Goal: Complete application form: Complete application form

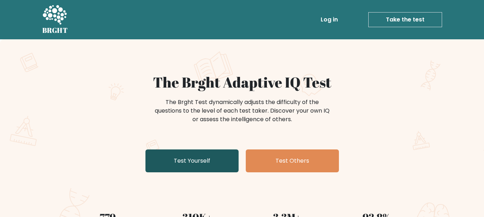
click at [224, 160] on link "Test Yourself" at bounding box center [191, 161] width 93 height 23
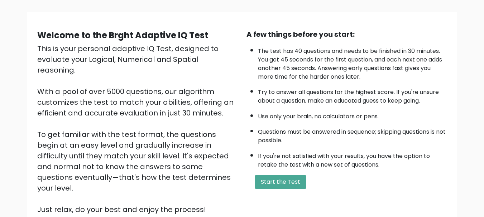
scroll to position [111, 0]
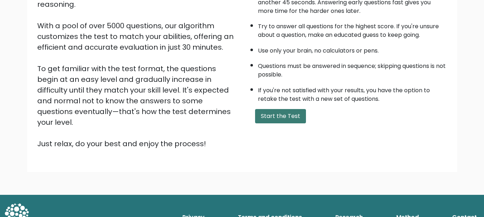
click at [291, 117] on button "Start the Test" at bounding box center [280, 116] width 51 height 14
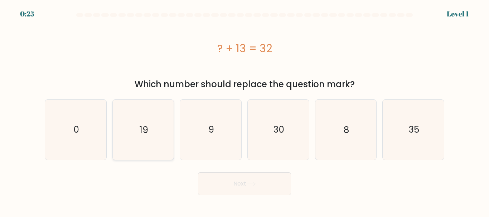
drag, startPoint x: 141, startPoint y: 125, endPoint x: 150, endPoint y: 128, distance: 10.1
click at [141, 125] on text "19" at bounding box center [144, 129] width 9 height 13
click at [244, 111] on input "b. 19" at bounding box center [244, 110] width 0 height 2
radio input "true"
click at [237, 187] on button "Next" at bounding box center [244, 184] width 93 height 23
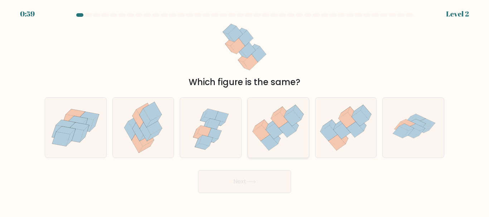
click at [292, 146] on icon at bounding box center [278, 128] width 61 height 53
click at [245, 111] on input "d." at bounding box center [244, 110] width 0 height 2
radio input "true"
click at [276, 180] on button "Next" at bounding box center [244, 181] width 93 height 23
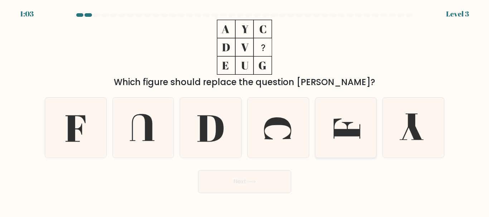
click at [336, 130] on icon at bounding box center [347, 129] width 26 height 20
click at [245, 111] on input "e." at bounding box center [244, 110] width 0 height 2
radio input "true"
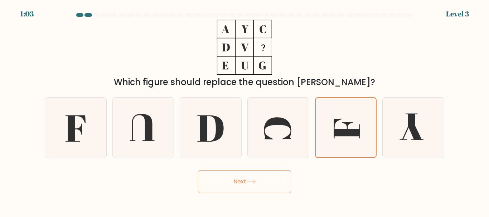
click at [272, 178] on button "Next" at bounding box center [244, 181] width 93 height 23
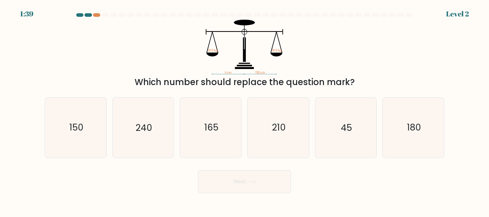
drag, startPoint x: 341, startPoint y: 188, endPoint x: 341, endPoint y: 179, distance: 9.3
click at [341, 179] on div "Next" at bounding box center [244, 180] width 408 height 26
click at [348, 131] on text "45" at bounding box center [346, 128] width 11 height 13
click at [245, 111] on input "e. 45" at bounding box center [244, 110] width 0 height 2
radio input "true"
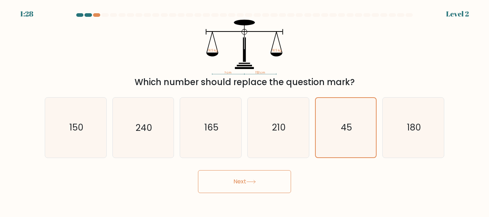
click at [263, 178] on button "Next" at bounding box center [244, 181] width 93 height 23
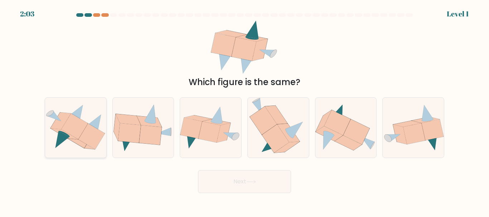
click at [98, 145] on icon at bounding box center [91, 137] width 26 height 26
click at [244, 111] on input "a." at bounding box center [244, 110] width 0 height 2
radio input "true"
click at [241, 180] on button "Next" at bounding box center [244, 181] width 93 height 23
click at [260, 175] on button "Next" at bounding box center [244, 181] width 93 height 23
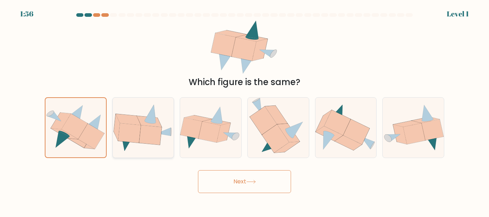
click at [114, 139] on icon at bounding box center [143, 128] width 61 height 48
click at [244, 111] on input "b." at bounding box center [244, 110] width 0 height 2
radio input "true"
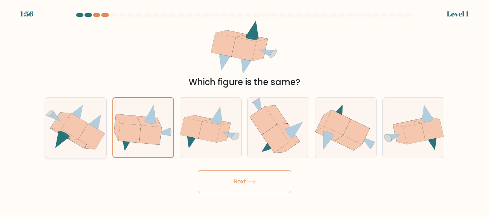
click at [88, 134] on icon at bounding box center [91, 137] width 26 height 26
click at [244, 111] on input "a." at bounding box center [244, 110] width 0 height 2
radio input "true"
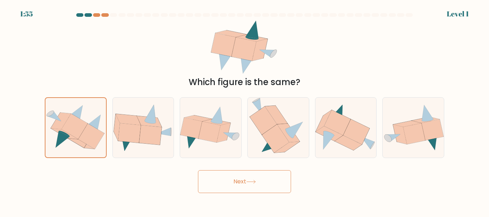
click at [236, 184] on button "Next" at bounding box center [244, 181] width 93 height 23
click at [235, 183] on button "Next" at bounding box center [244, 181] width 93 height 23
click at [318, 176] on div "Next" at bounding box center [244, 180] width 408 height 26
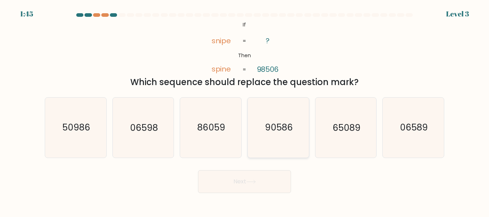
click at [281, 148] on icon "90586" at bounding box center [278, 128] width 60 height 60
click at [245, 111] on input "d. 90586" at bounding box center [244, 110] width 0 height 2
radio input "true"
click at [264, 183] on button "Next" at bounding box center [244, 181] width 93 height 23
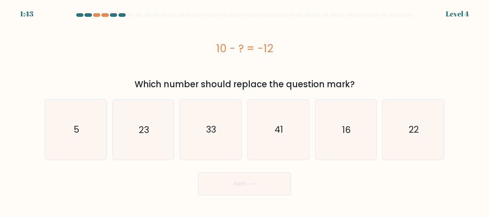
click at [271, 183] on button "Next" at bounding box center [244, 184] width 93 height 23
click at [310, 57] on div "10 - ? = -12" at bounding box center [244, 48] width 399 height 57
drag, startPoint x: 430, startPoint y: 135, endPoint x: 411, endPoint y: 155, distance: 27.8
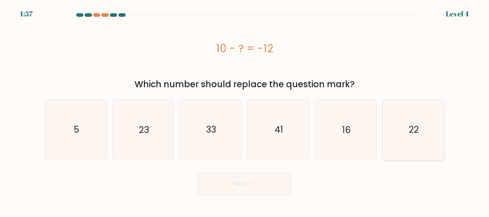
click at [431, 135] on icon "22" at bounding box center [413, 130] width 60 height 60
click at [245, 111] on input "f. 22" at bounding box center [244, 110] width 0 height 2
radio input "true"
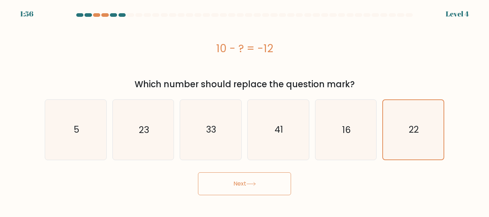
click at [271, 187] on button "Next" at bounding box center [244, 184] width 93 height 23
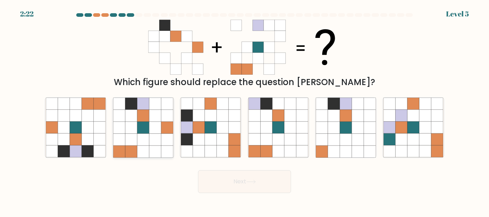
click at [149, 142] on icon at bounding box center [143, 140] width 12 height 12
click at [244, 111] on input "b." at bounding box center [244, 110] width 0 height 2
radio input "true"
click at [235, 186] on button "Next" at bounding box center [244, 181] width 93 height 23
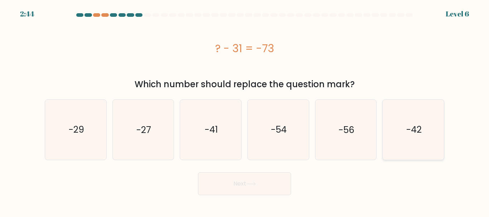
click at [409, 143] on icon "-42" at bounding box center [413, 130] width 60 height 60
click at [245, 111] on input "f. -42" at bounding box center [244, 110] width 0 height 2
radio input "true"
click at [262, 181] on button "Next" at bounding box center [244, 184] width 93 height 23
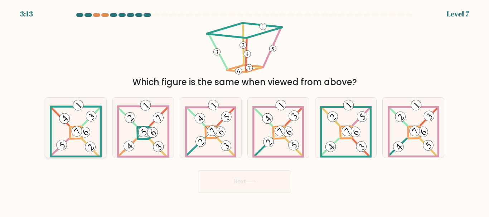
click at [81, 133] on 878 at bounding box center [76, 131] width 15 height 15
click at [244, 111] on input "a." at bounding box center [244, 110] width 0 height 2
radio input "true"
click at [236, 186] on button "Next" at bounding box center [244, 181] width 93 height 23
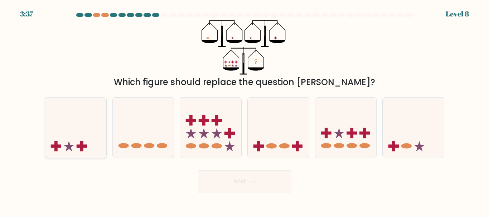
click at [81, 139] on icon at bounding box center [75, 127] width 61 height 50
click at [244, 111] on input "a." at bounding box center [244, 110] width 0 height 2
radio input "true"
click at [211, 136] on icon at bounding box center [210, 127] width 61 height 50
click at [244, 111] on input "c." at bounding box center [244, 110] width 0 height 2
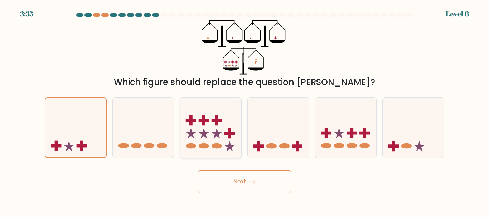
radio input "true"
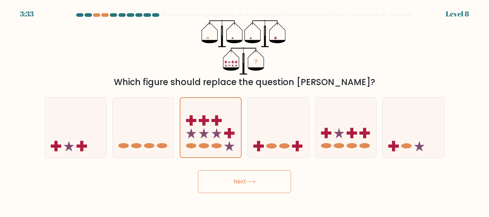
click at [246, 178] on button "Next" at bounding box center [244, 181] width 93 height 23
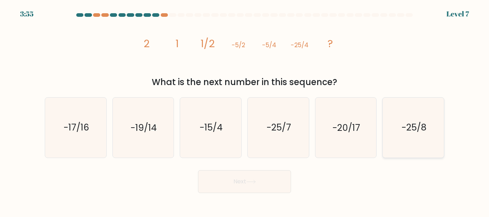
click at [413, 137] on icon "-25/8" at bounding box center [413, 128] width 60 height 60
click at [245, 111] on input "f. -25/8" at bounding box center [244, 110] width 0 height 2
radio input "true"
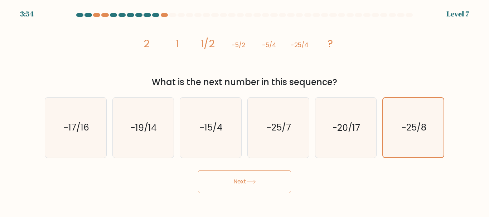
click at [276, 184] on button "Next" at bounding box center [244, 181] width 93 height 23
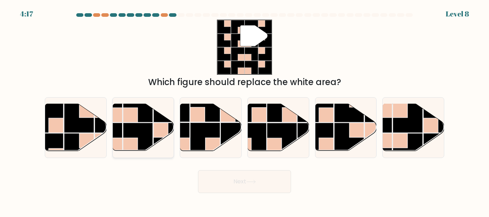
click at [153, 130] on icon at bounding box center [143, 127] width 61 height 47
click at [244, 111] on input "b." at bounding box center [244, 110] width 0 height 2
radio input "true"
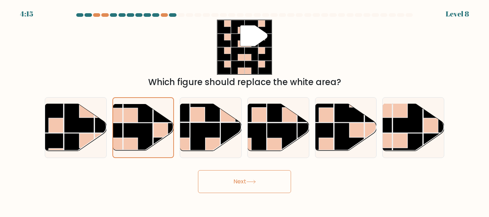
click at [248, 178] on button "Next" at bounding box center [244, 181] width 93 height 23
click at [256, 181] on icon at bounding box center [251, 182] width 10 height 4
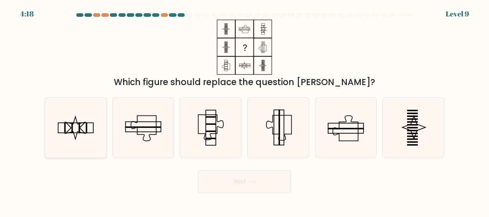
click at [81, 123] on rect at bounding box center [75, 128] width 35 height 10
click at [244, 111] on input "a." at bounding box center [244, 110] width 0 height 2
radio input "true"
click at [253, 183] on icon at bounding box center [251, 182] width 10 height 4
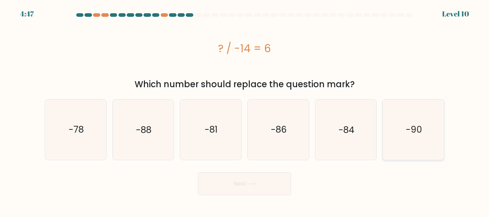
click at [416, 138] on icon "-90" at bounding box center [413, 130] width 60 height 60
click at [245, 111] on input "f. -90" at bounding box center [244, 110] width 0 height 2
radio input "true"
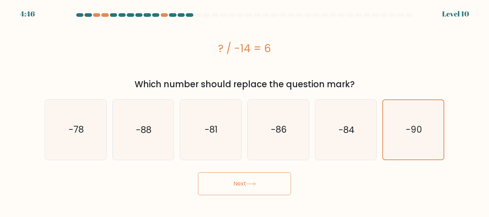
click at [281, 183] on button "Next" at bounding box center [244, 184] width 93 height 23
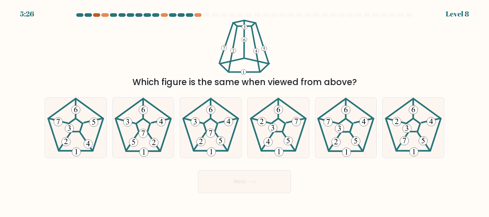
click at [95, 14] on div at bounding box center [96, 15] width 7 height 4
click at [105, 15] on div at bounding box center [104, 15] width 7 height 4
click at [166, 15] on div at bounding box center [164, 15] width 7 height 4
click at [195, 16] on div at bounding box center [197, 15] width 7 height 4
click at [204, 16] on div at bounding box center [206, 15] width 7 height 4
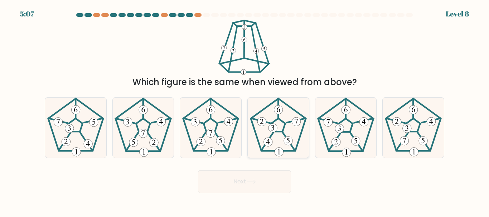
click at [282, 131] on 268 at bounding box center [278, 125] width 14 height 13
click at [245, 111] on input "d." at bounding box center [244, 110] width 0 height 2
radio input "true"
click at [271, 187] on button "Next" at bounding box center [244, 181] width 93 height 23
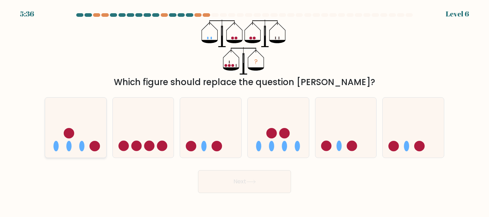
click at [79, 125] on icon at bounding box center [75, 127] width 61 height 50
click at [244, 111] on input "a." at bounding box center [244, 110] width 0 height 2
radio input "true"
click at [242, 186] on button "Next" at bounding box center [244, 181] width 93 height 23
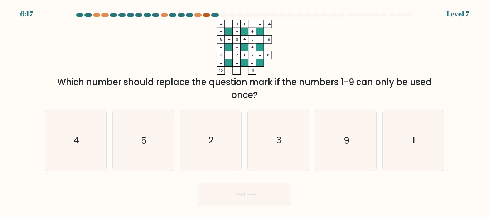
click at [208, 13] on div at bounding box center [206, 15] width 7 height 4
click at [274, 147] on icon "3" at bounding box center [278, 141] width 60 height 60
click at [245, 111] on input "d. 3" at bounding box center [244, 110] width 0 height 2
radio input "true"
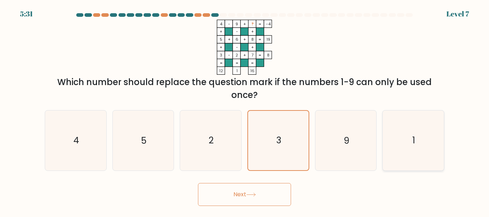
drag, startPoint x: 438, startPoint y: 150, endPoint x: 435, endPoint y: 150, distance: 3.7
click at [439, 149] on icon "1" at bounding box center [413, 141] width 60 height 60
click at [245, 111] on input "f. 1" at bounding box center [244, 110] width 0 height 2
radio input "true"
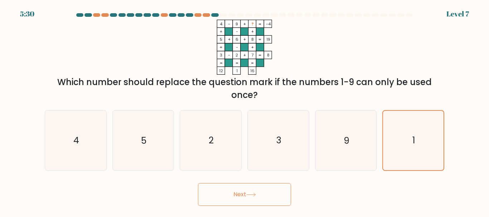
click at [282, 193] on button "Next" at bounding box center [244, 194] width 93 height 23
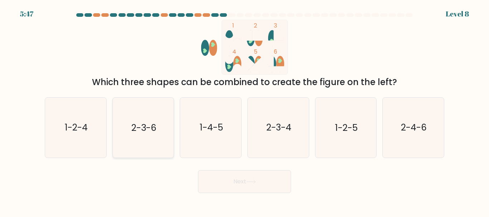
drag, startPoint x: 132, startPoint y: 121, endPoint x: 153, endPoint y: 129, distance: 22.2
click at [132, 121] on icon "2-3-6" at bounding box center [143, 128] width 60 height 60
click at [244, 111] on input "b. 2-3-6" at bounding box center [244, 110] width 0 height 2
radio input "true"
click at [237, 184] on button "Next" at bounding box center [244, 181] width 93 height 23
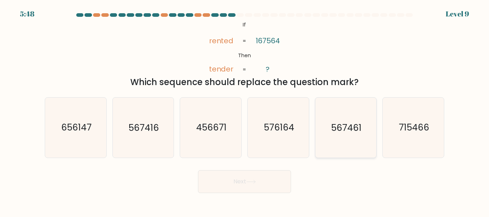
click at [359, 134] on text "567461" at bounding box center [346, 128] width 30 height 13
click at [245, 111] on input "e. 567461" at bounding box center [244, 110] width 0 height 2
radio input "true"
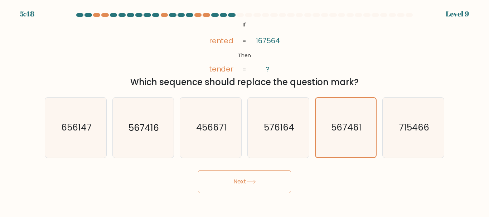
click at [270, 188] on button "Next" at bounding box center [244, 181] width 93 height 23
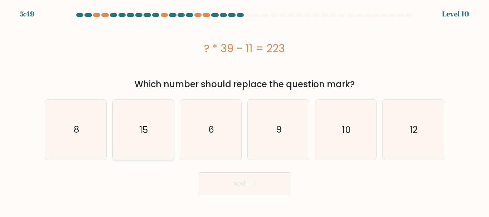
click at [125, 139] on icon "15" at bounding box center [143, 130] width 60 height 60
click at [244, 111] on input "b. 15" at bounding box center [244, 110] width 0 height 2
radio input "true"
click at [262, 187] on button "Next" at bounding box center [244, 184] width 93 height 23
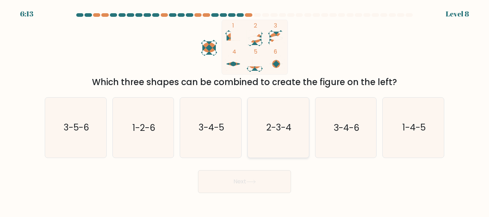
click at [300, 143] on icon "2-3-4" at bounding box center [278, 128] width 60 height 60
click at [245, 111] on input "d. 2-3-4" at bounding box center [244, 110] width 0 height 2
radio input "true"
click at [273, 186] on button "Next" at bounding box center [244, 181] width 93 height 23
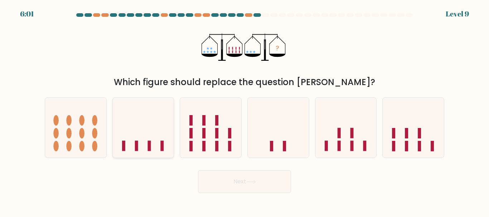
click at [143, 130] on icon at bounding box center [143, 127] width 61 height 50
click at [244, 111] on input "b." at bounding box center [244, 110] width 0 height 2
radio input "true"
click at [217, 172] on button "Next" at bounding box center [244, 181] width 93 height 23
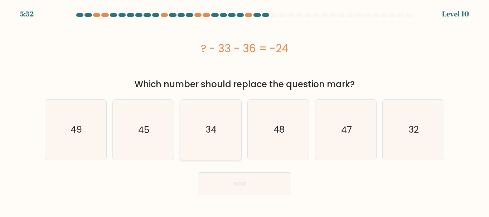
click at [214, 145] on icon "34" at bounding box center [211, 130] width 60 height 60
click at [244, 111] on input "c. 34" at bounding box center [244, 110] width 0 height 2
radio input "true"
click at [244, 185] on button "Next" at bounding box center [244, 184] width 93 height 23
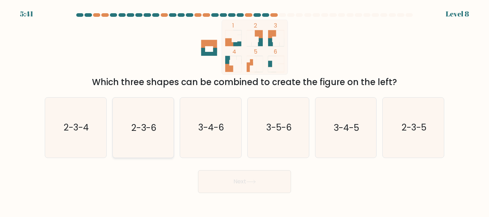
click at [161, 131] on icon "2-3-6" at bounding box center [143, 128] width 60 height 60
click at [244, 111] on input "b. 2-3-6" at bounding box center [244, 110] width 0 height 2
radio input "true"
click at [249, 185] on button "Next" at bounding box center [244, 181] width 93 height 23
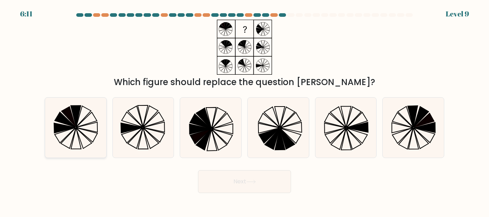
click at [80, 134] on icon at bounding box center [76, 128] width 60 height 60
click at [244, 111] on input "a." at bounding box center [244, 110] width 0 height 2
radio input "true"
click at [273, 183] on button "Next" at bounding box center [244, 181] width 93 height 23
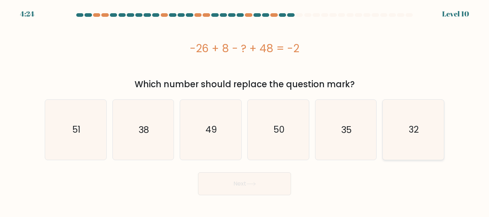
click at [399, 142] on icon "32" at bounding box center [413, 130] width 60 height 60
click at [245, 111] on input "f. 32" at bounding box center [244, 110] width 0 height 2
radio input "true"
click at [275, 182] on button "Next" at bounding box center [244, 184] width 93 height 23
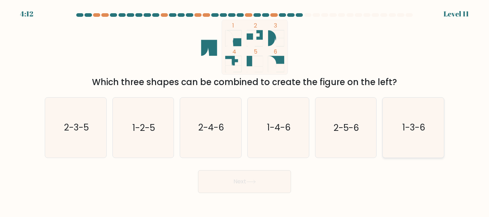
click at [404, 134] on icon "1-3-6" at bounding box center [413, 128] width 60 height 60
click at [245, 111] on input "f. 1-3-6" at bounding box center [244, 110] width 0 height 2
radio input "true"
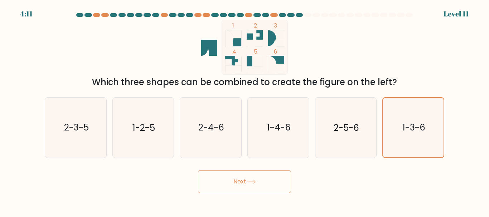
click at [284, 185] on button "Next" at bounding box center [244, 181] width 93 height 23
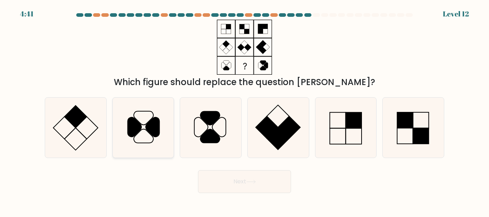
click at [160, 140] on icon at bounding box center [143, 128] width 60 height 60
click at [244, 111] on input "b." at bounding box center [244, 110] width 0 height 2
radio input "true"
click at [278, 181] on button "Next" at bounding box center [244, 181] width 93 height 23
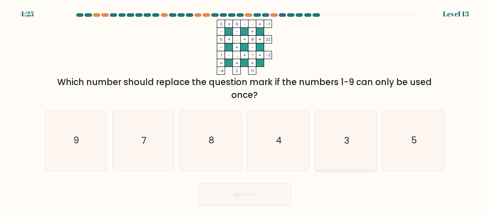
click at [333, 157] on icon "3" at bounding box center [346, 141] width 60 height 60
click at [245, 111] on input "e. 3" at bounding box center [244, 110] width 0 height 2
radio input "true"
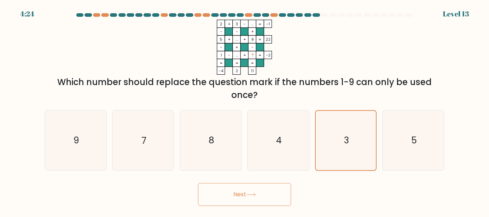
click at [276, 190] on button "Next" at bounding box center [244, 194] width 93 height 23
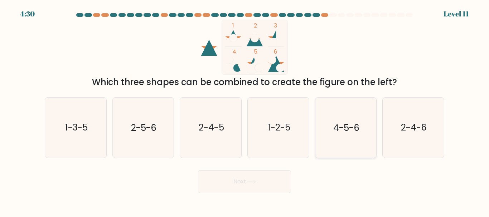
click at [340, 125] on text "4-5-6" at bounding box center [346, 128] width 26 height 13
click at [245, 111] on input "e. 4-5-6" at bounding box center [244, 110] width 0 height 2
radio input "true"
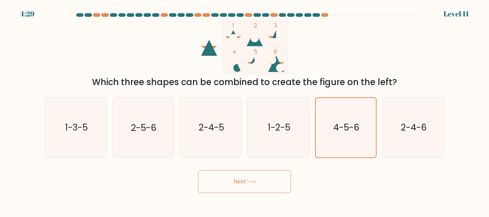
click at [278, 181] on button "Next" at bounding box center [244, 181] width 93 height 23
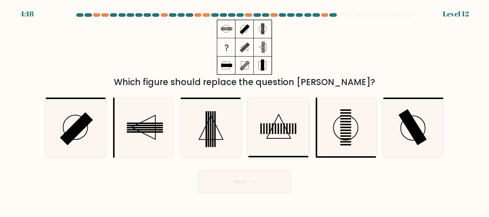
click at [296, 131] on icon at bounding box center [278, 128] width 60 height 60
click at [245, 111] on input "d." at bounding box center [244, 110] width 0 height 2
radio input "true"
click at [266, 181] on button "Next" at bounding box center [244, 181] width 93 height 23
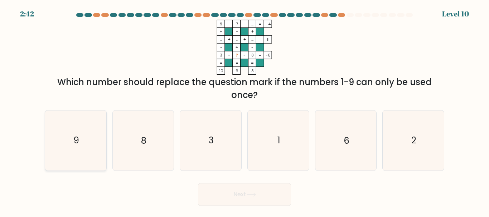
click at [75, 141] on text "9" at bounding box center [76, 141] width 6 height 13
click at [244, 111] on input "a. 9" at bounding box center [244, 110] width 0 height 2
radio input "true"
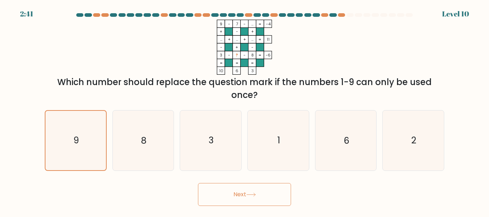
click at [273, 195] on button "Next" at bounding box center [244, 194] width 93 height 23
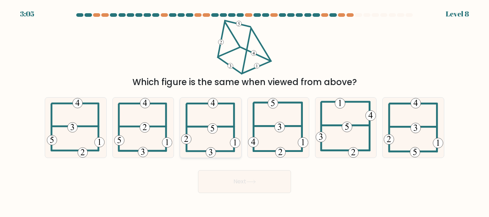
click at [219, 136] on icon at bounding box center [210, 128] width 59 height 60
click at [244, 111] on input "c." at bounding box center [244, 110] width 0 height 2
radio input "true"
click at [241, 176] on button "Next" at bounding box center [244, 181] width 93 height 23
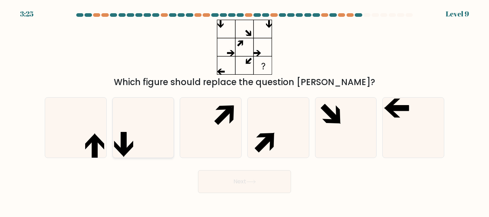
click at [117, 126] on icon at bounding box center [143, 128] width 60 height 60
click at [244, 111] on input "b." at bounding box center [244, 110] width 0 height 2
radio input "true"
click at [260, 175] on button "Next" at bounding box center [244, 181] width 93 height 23
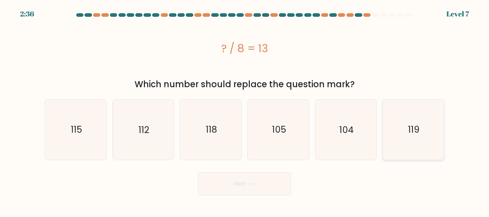
click at [408, 135] on icon "119" at bounding box center [413, 130] width 60 height 60
click at [245, 111] on input "f. 119" at bounding box center [244, 110] width 0 height 2
radio input "true"
click at [345, 135] on text "104" at bounding box center [346, 129] width 14 height 13
click at [245, 111] on input "e. 104" at bounding box center [244, 110] width 0 height 2
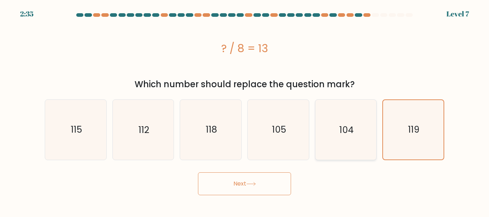
radio input "true"
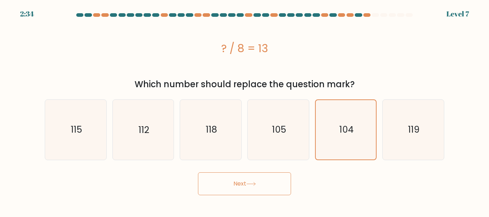
click at [236, 183] on button "Next" at bounding box center [244, 184] width 93 height 23
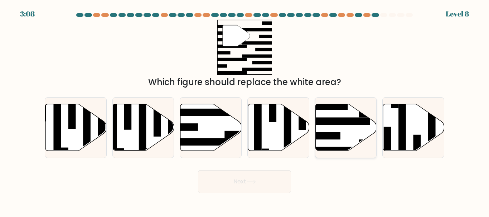
click at [339, 127] on icon at bounding box center [345, 127] width 61 height 47
click at [245, 111] on input "e." at bounding box center [244, 110] width 0 height 2
radio input "true"
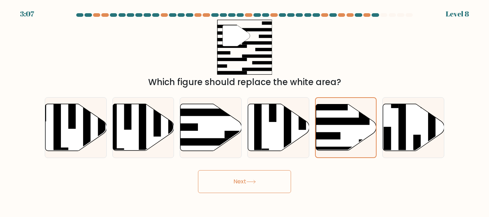
click at [269, 186] on button "Next" at bounding box center [244, 181] width 93 height 23
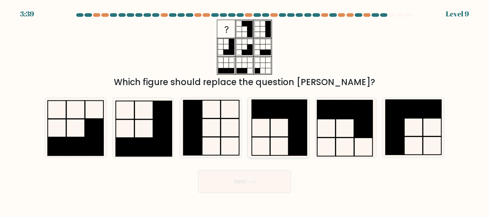
click at [283, 120] on icon at bounding box center [278, 128] width 60 height 60
click at [245, 111] on input "d." at bounding box center [244, 110] width 0 height 2
radio input "true"
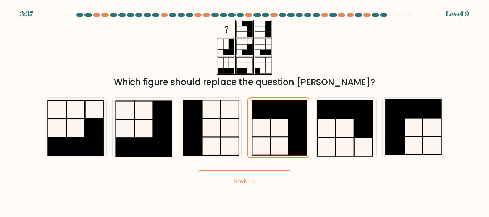
click at [273, 186] on button "Next" at bounding box center [244, 181] width 93 height 23
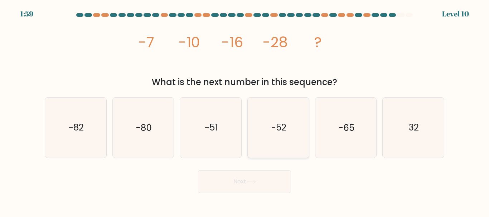
click at [267, 129] on icon "-52" at bounding box center [278, 128] width 60 height 60
click at [245, 111] on input "d. -52" at bounding box center [244, 110] width 0 height 2
radio input "true"
click at [265, 183] on button "Next" at bounding box center [244, 181] width 93 height 23
click at [270, 180] on button "Next" at bounding box center [244, 181] width 93 height 23
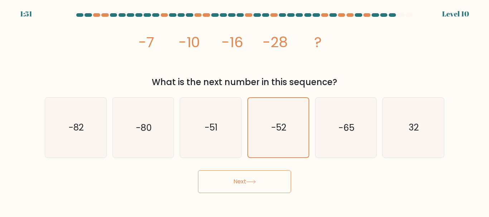
click at [270, 180] on button "Next" at bounding box center [244, 181] width 93 height 23
click at [338, 74] on icon "image/svg+xml -7 -10 -16 -28 ?" at bounding box center [244, 47] width 215 height 55
click at [260, 180] on button "Next" at bounding box center [244, 181] width 93 height 23
click at [261, 180] on button "Next" at bounding box center [244, 181] width 93 height 23
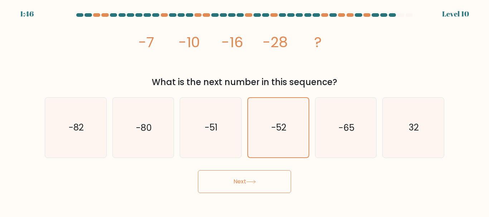
drag, startPoint x: 273, startPoint y: 186, endPoint x: 241, endPoint y: 134, distance: 60.4
click at [273, 184] on button "Next" at bounding box center [244, 181] width 93 height 23
click at [238, 132] on icon "-51" at bounding box center [211, 128] width 60 height 60
click at [244, 111] on input "c. -51" at bounding box center [244, 110] width 0 height 2
radio input "true"
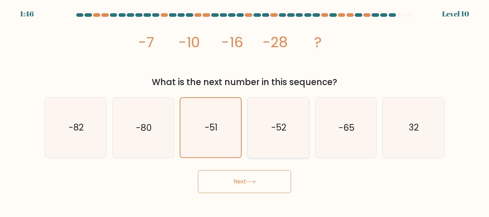
click at [266, 127] on icon "-52" at bounding box center [278, 128] width 60 height 60
click at [245, 111] on input "d. -52" at bounding box center [244, 110] width 0 height 2
radio input "true"
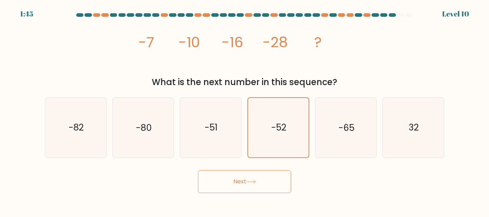
click at [269, 181] on button "Next" at bounding box center [244, 181] width 93 height 23
click at [270, 181] on button "Next" at bounding box center [244, 181] width 93 height 23
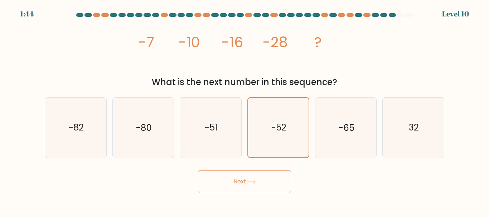
click at [270, 181] on button "Next" at bounding box center [244, 181] width 93 height 23
click at [270, 179] on button "Next" at bounding box center [244, 181] width 93 height 23
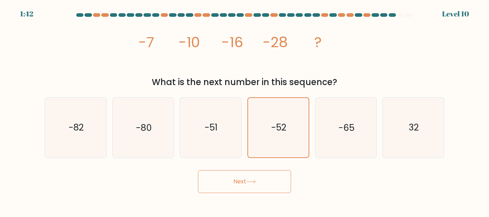
click at [268, 176] on button "Next" at bounding box center [244, 181] width 93 height 23
click at [269, 176] on button "Next" at bounding box center [244, 181] width 93 height 23
click at [268, 176] on button "Next" at bounding box center [244, 181] width 93 height 23
click at [267, 176] on button "Next" at bounding box center [244, 181] width 93 height 23
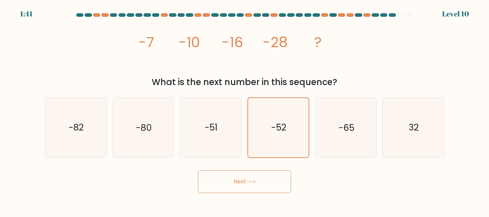
click at [267, 176] on button "Next" at bounding box center [244, 181] width 93 height 23
click at [230, 133] on icon "-51" at bounding box center [211, 128] width 60 height 60
click at [244, 111] on input "c. -51" at bounding box center [244, 110] width 0 height 2
radio input "true"
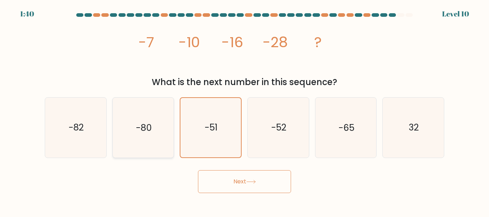
click at [162, 134] on icon "-80" at bounding box center [143, 128] width 60 height 60
click at [244, 111] on input "b. -80" at bounding box center [244, 110] width 0 height 2
radio input "true"
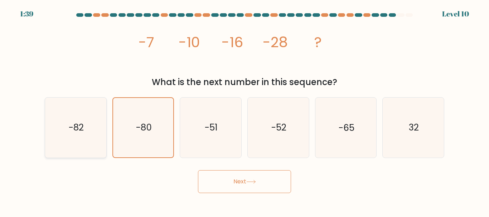
click at [80, 128] on text "-82" at bounding box center [76, 128] width 15 height 13
click at [244, 111] on input "a. -82" at bounding box center [244, 110] width 0 height 2
radio input "true"
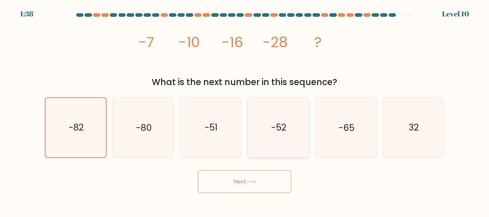
drag, startPoint x: 283, startPoint y: 127, endPoint x: 281, endPoint y: 146, distance: 19.1
click at [283, 127] on text "-52" at bounding box center [278, 128] width 15 height 13
click at [245, 111] on input "d. -52" at bounding box center [244, 110] width 0 height 2
radio input "true"
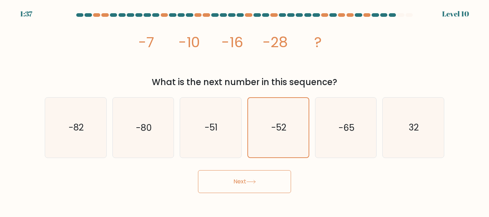
click at [265, 182] on button "Next" at bounding box center [244, 181] width 93 height 23
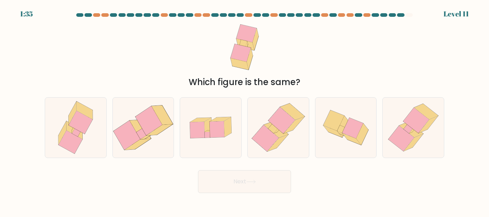
click at [356, 189] on div "Next" at bounding box center [244, 180] width 408 height 26
click at [128, 142] on icon at bounding box center [126, 135] width 27 height 29
click at [244, 111] on input "b." at bounding box center [244, 110] width 0 height 2
radio input "true"
drag, startPoint x: 272, startPoint y: 144, endPoint x: 257, endPoint y: 173, distance: 32.2
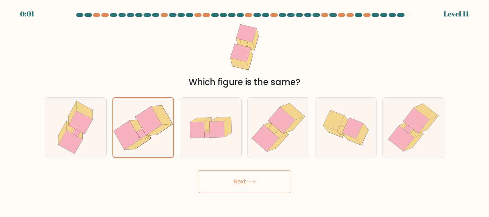
click at [272, 144] on icon at bounding box center [265, 138] width 27 height 26
click at [245, 111] on input "d." at bounding box center [244, 110] width 0 height 2
radio input "true"
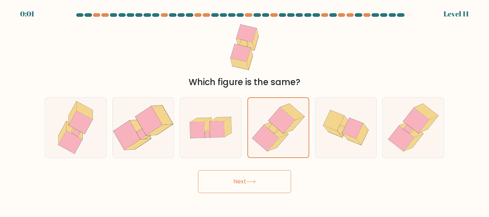
click at [251, 187] on button "Next" at bounding box center [244, 181] width 93 height 23
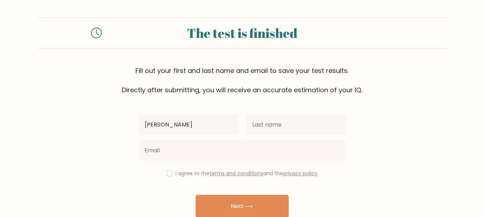
type input "[PERSON_NAME]"
